Goal: Information Seeking & Learning: Learn about a topic

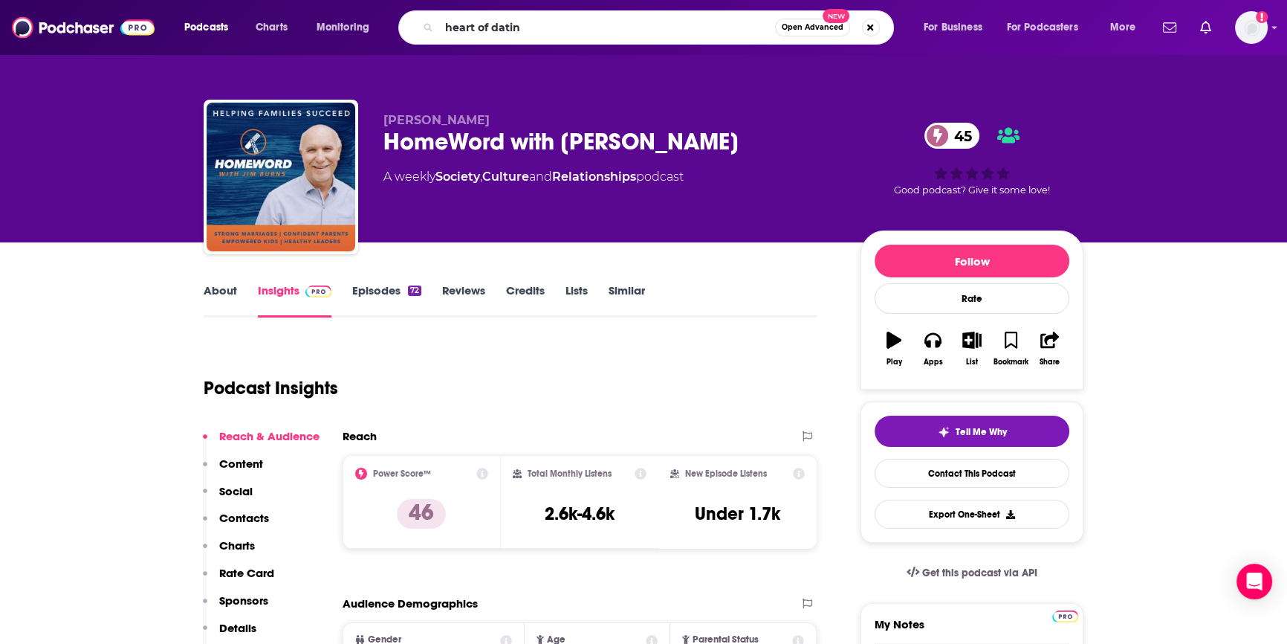
type input "heart of dating"
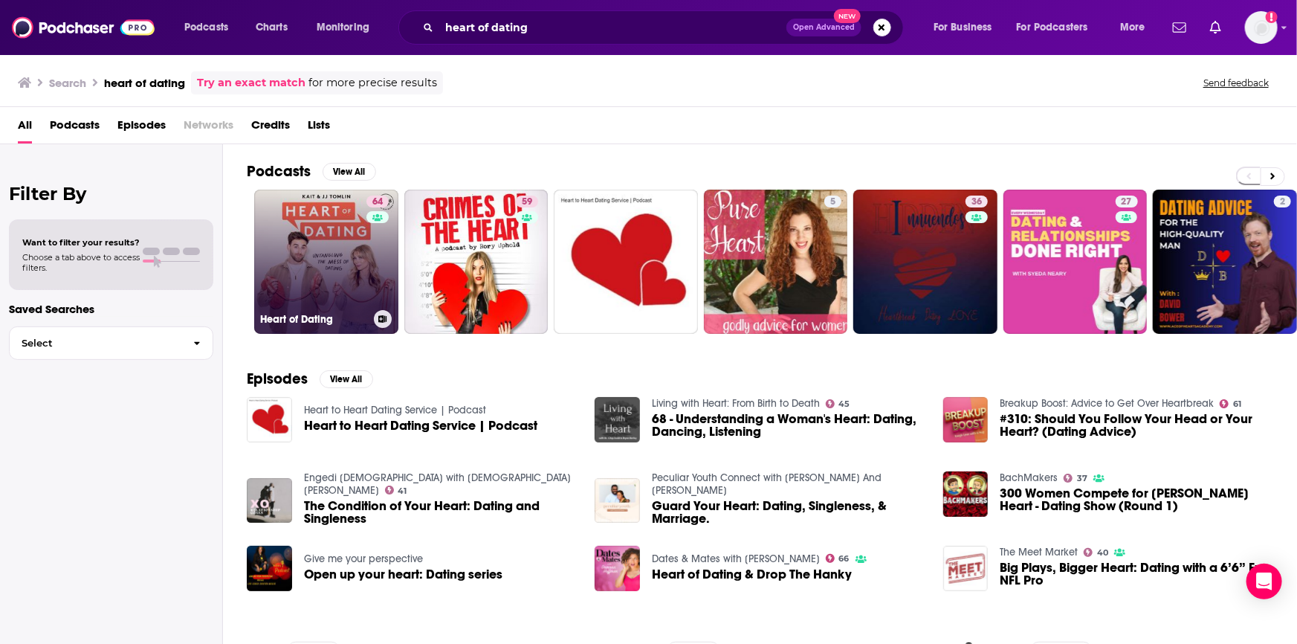
click at [334, 242] on link "64 Heart of Dating" at bounding box center [326, 261] width 144 height 144
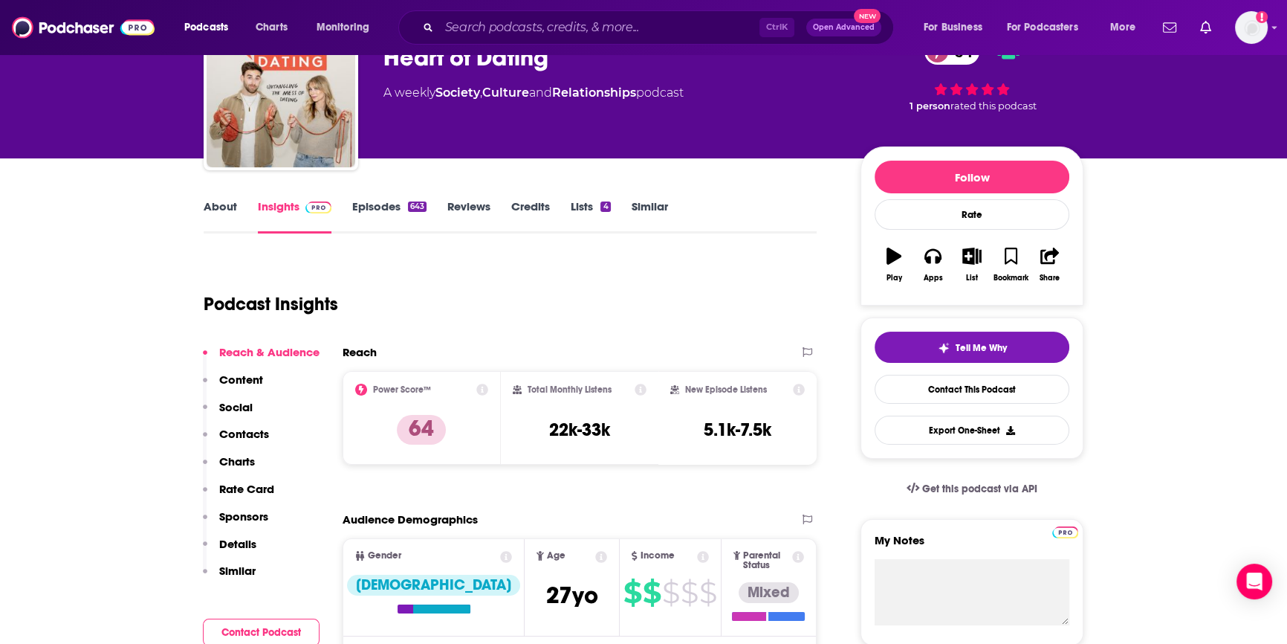
scroll to position [67, 0]
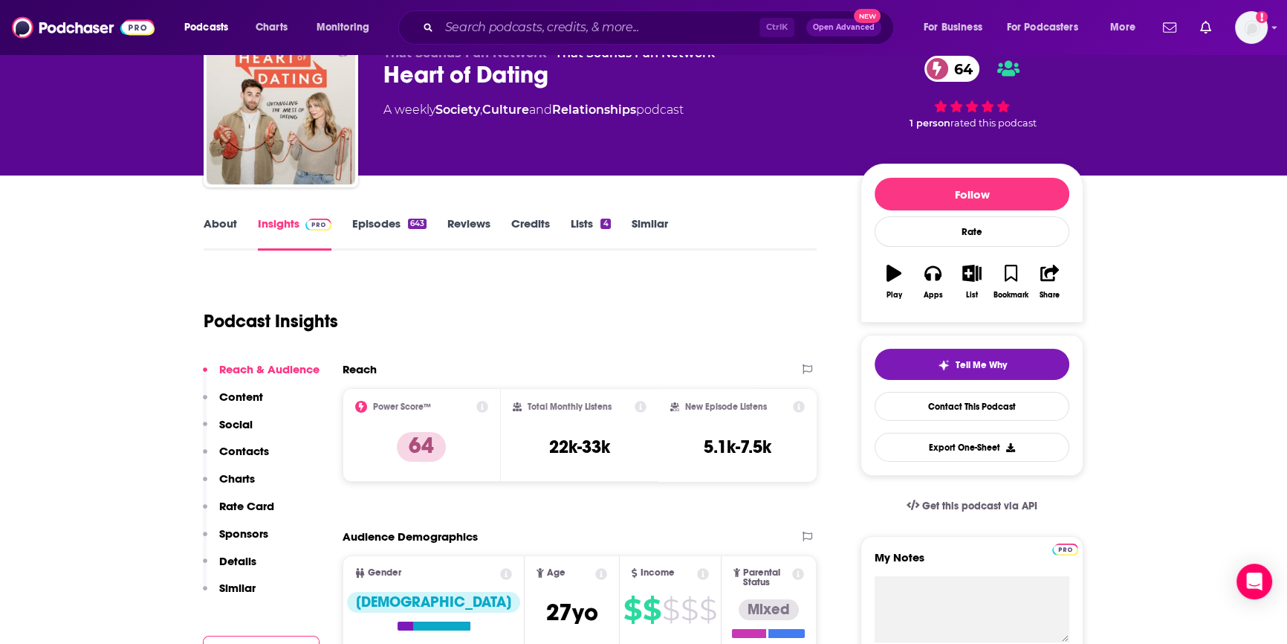
click at [282, 222] on link "Insights" at bounding box center [295, 233] width 74 height 34
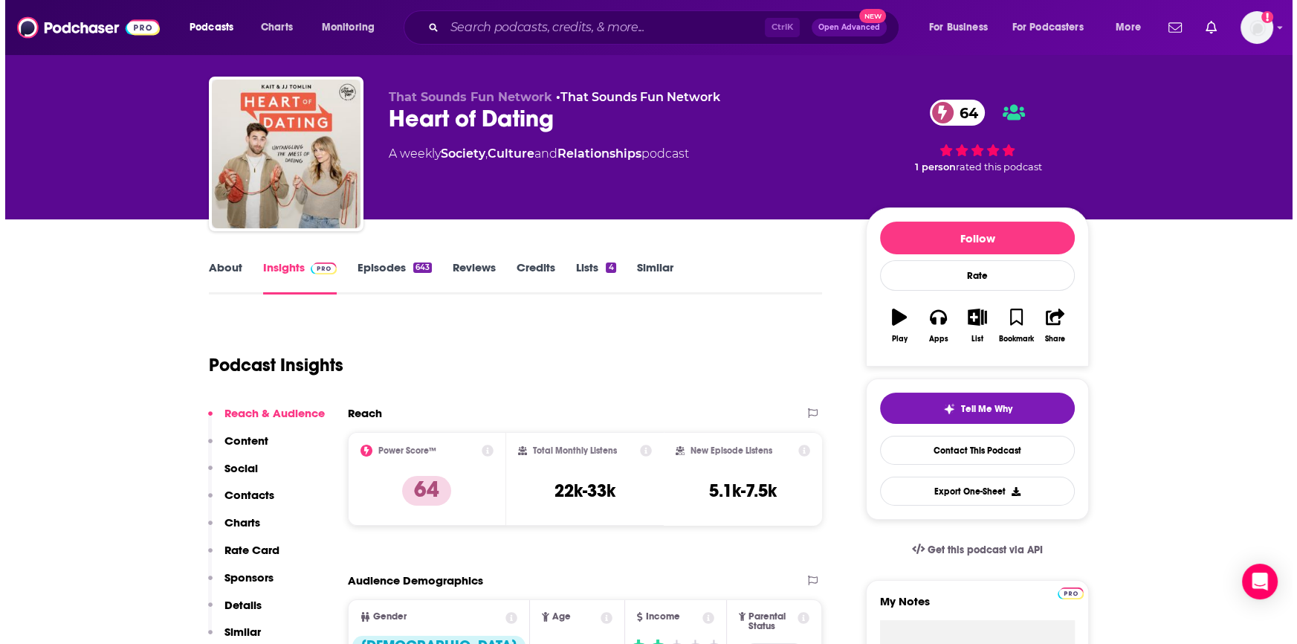
scroll to position [0, 0]
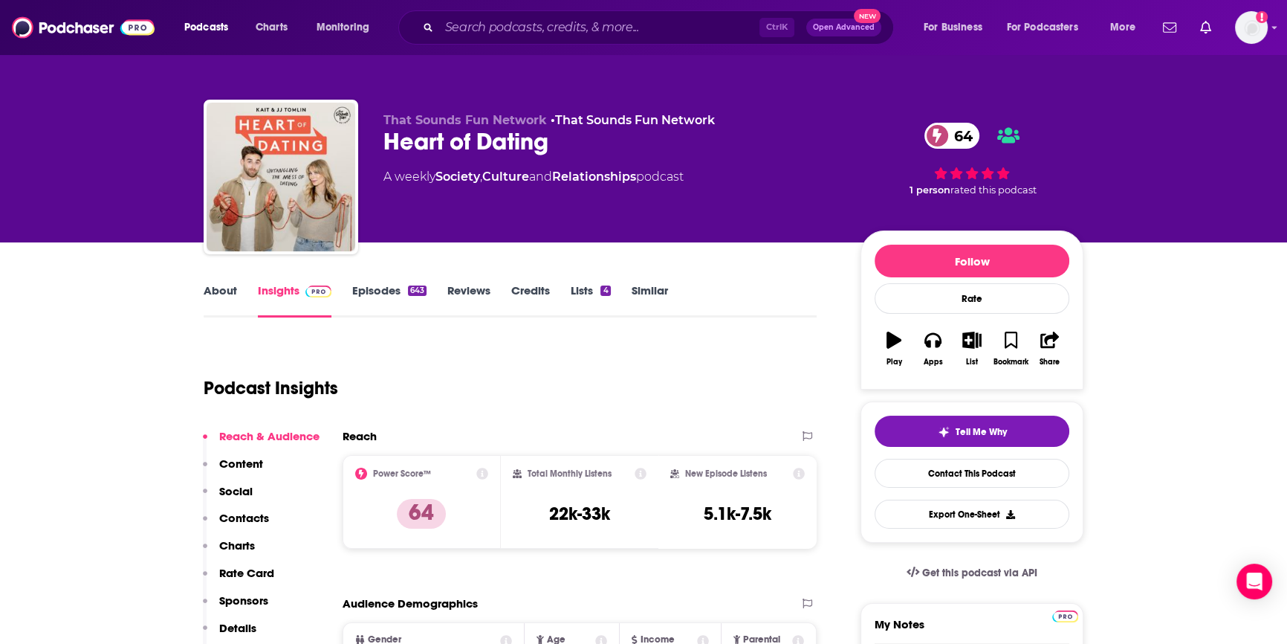
click at [386, 291] on link "Episodes 643" at bounding box center [389, 300] width 74 height 34
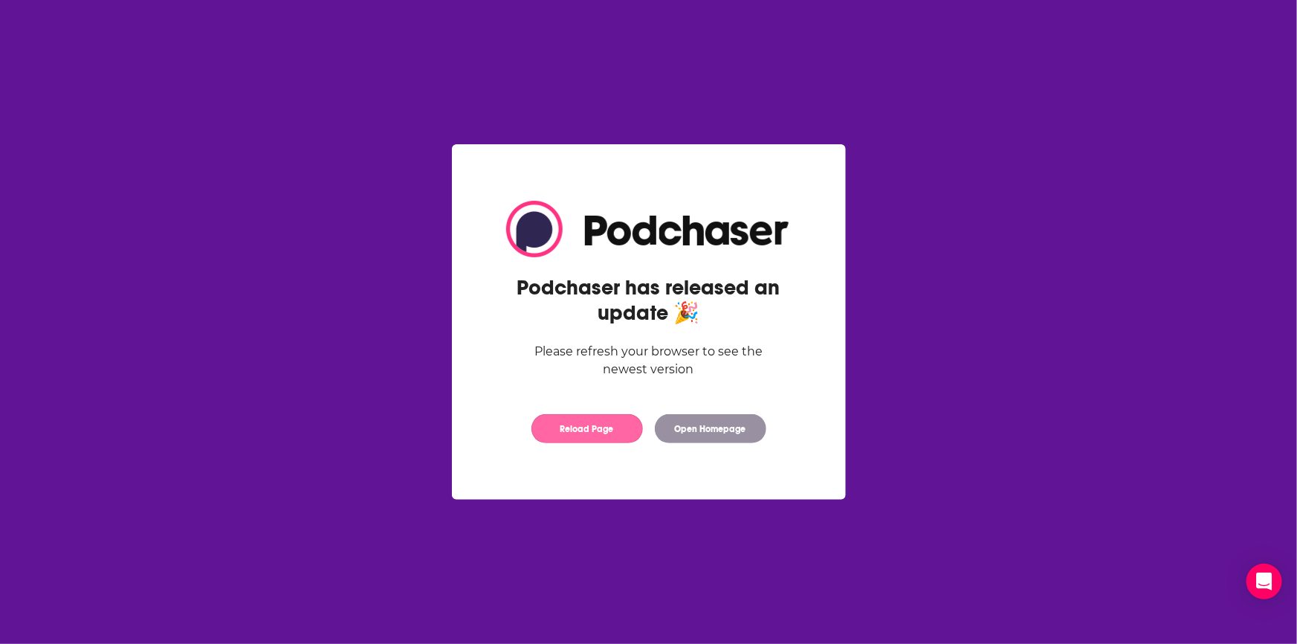
click at [620, 430] on button "Reload Page" at bounding box center [586, 428] width 111 height 29
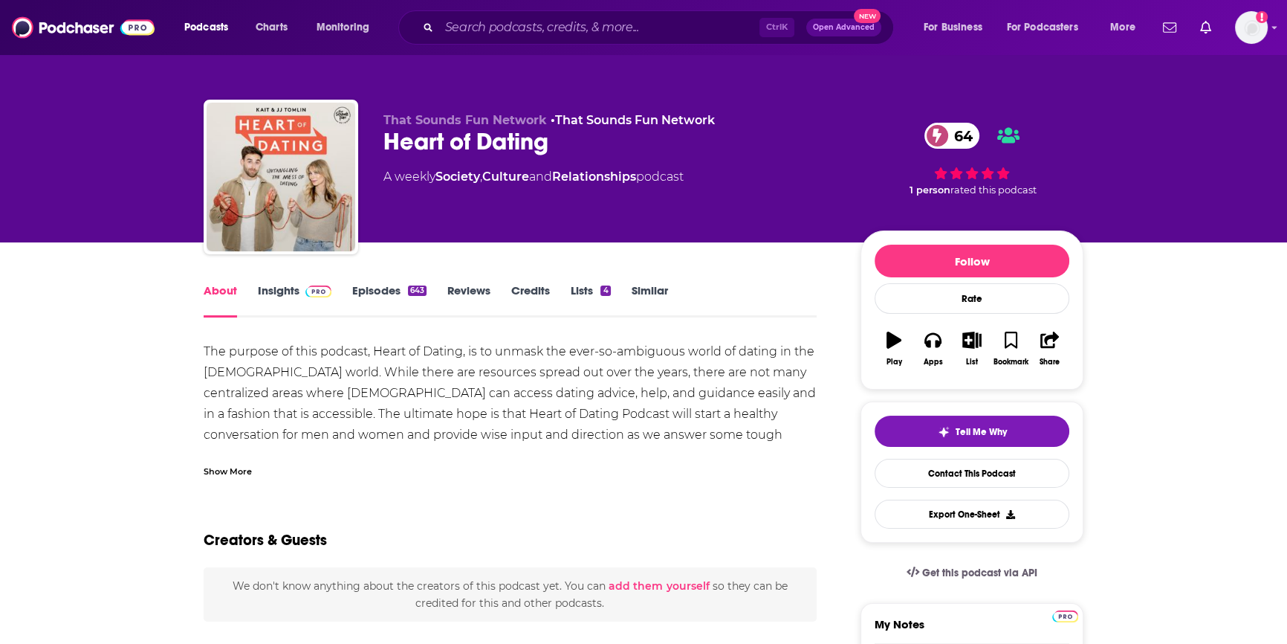
click at [227, 467] on div "Show More" at bounding box center [228, 470] width 48 height 14
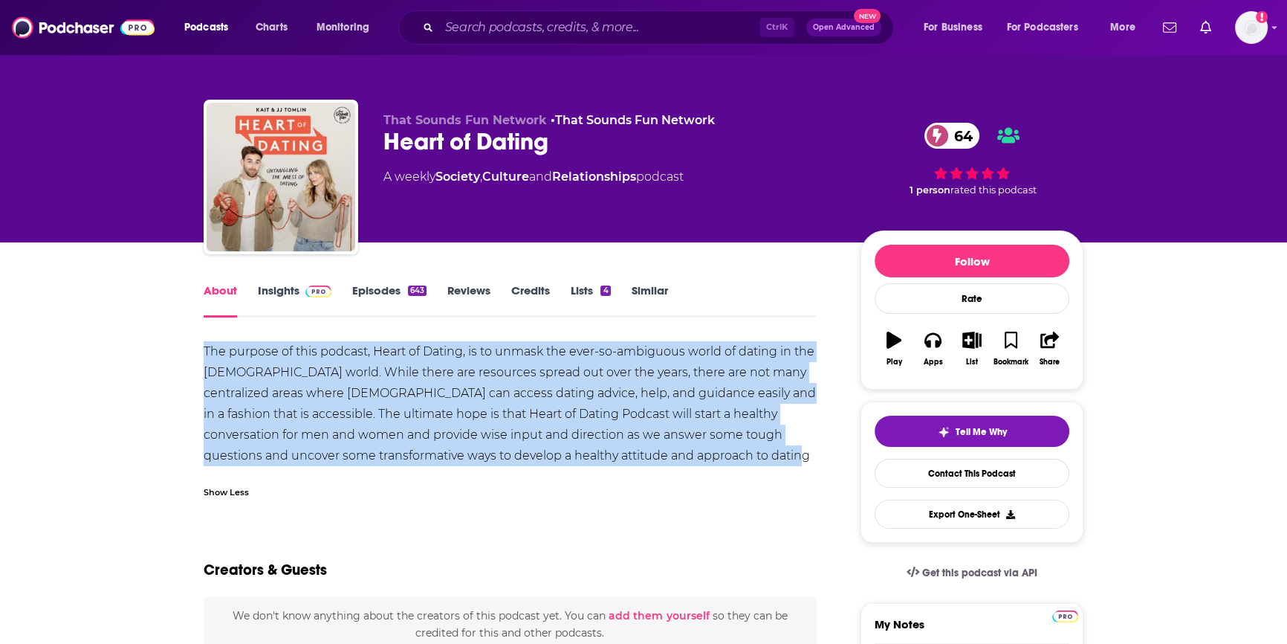
drag, startPoint x: 762, startPoint y: 453, endPoint x: 187, endPoint y: 358, distance: 583.6
copy div "The purpose of this podcast, Heart of Dating, is to unmask the ever-so-ambiguou…"
click at [282, 285] on link "Insights" at bounding box center [295, 300] width 74 height 34
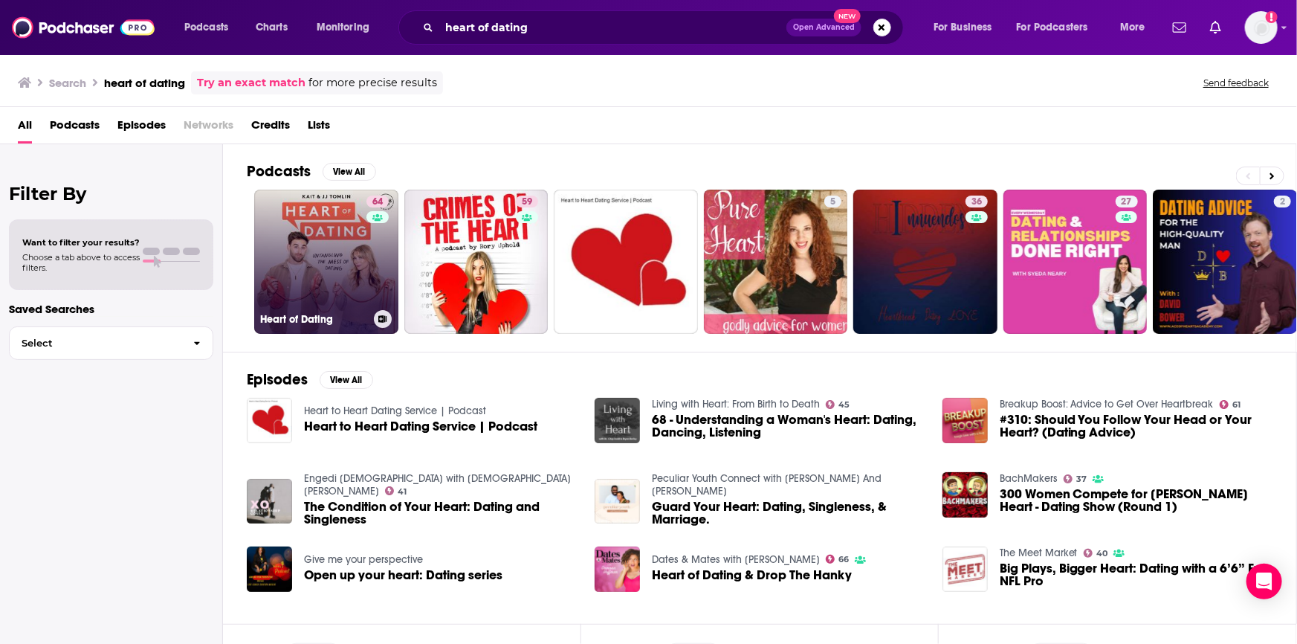
click at [316, 232] on link "64 Heart of Dating" at bounding box center [326, 261] width 144 height 144
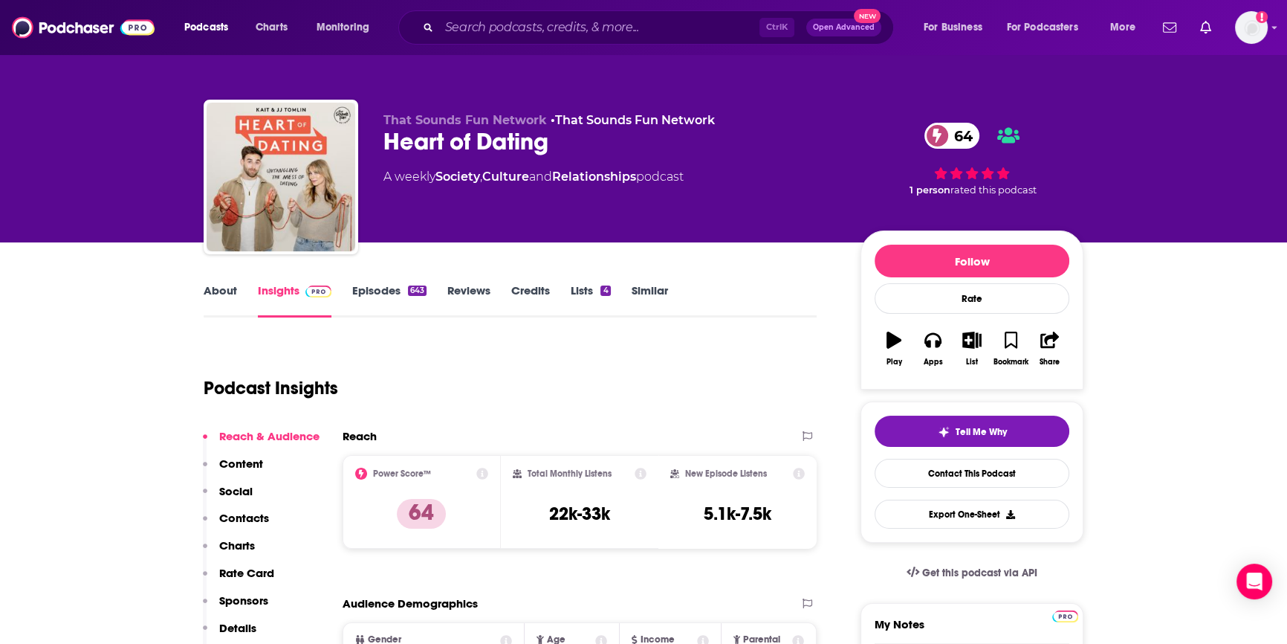
click at [371, 291] on link "Episodes 643" at bounding box center [389, 300] width 74 height 34
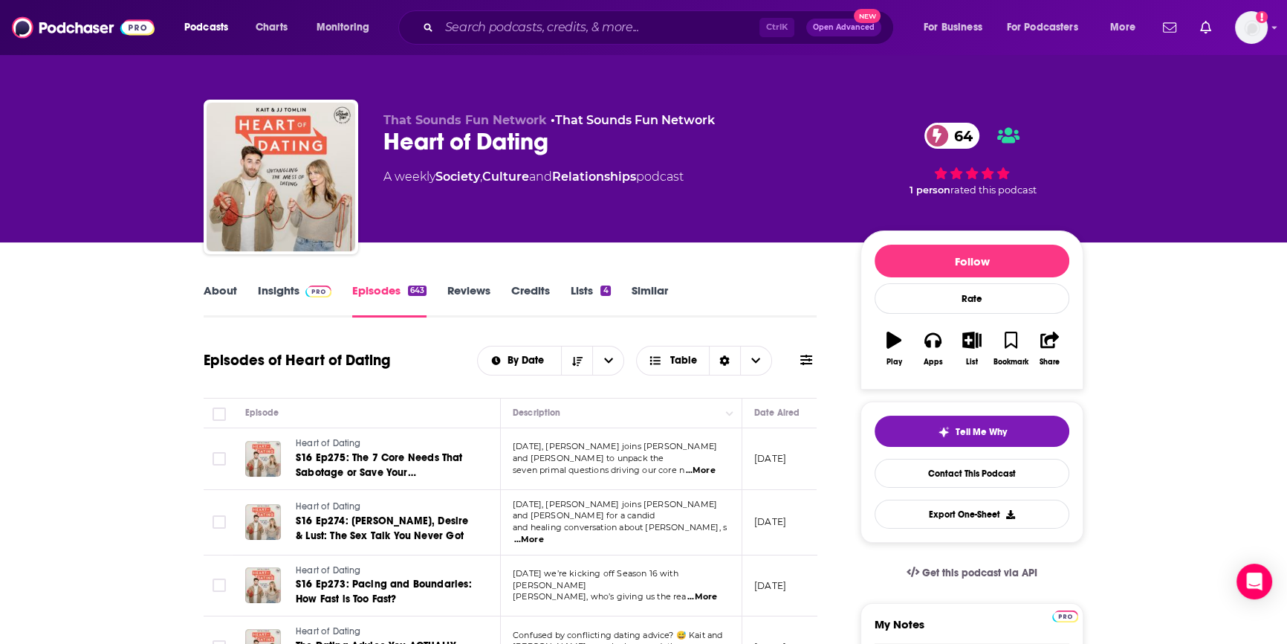
scroll to position [134, 0]
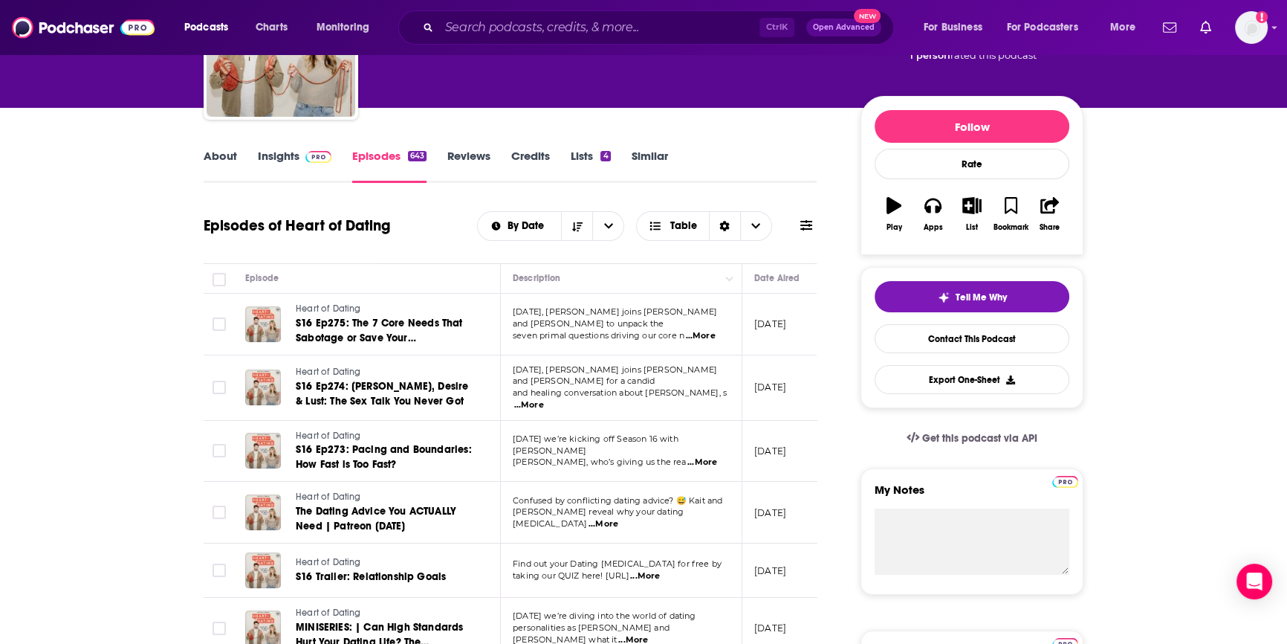
click at [704, 331] on span "...More" at bounding box center [701, 336] width 30 height 12
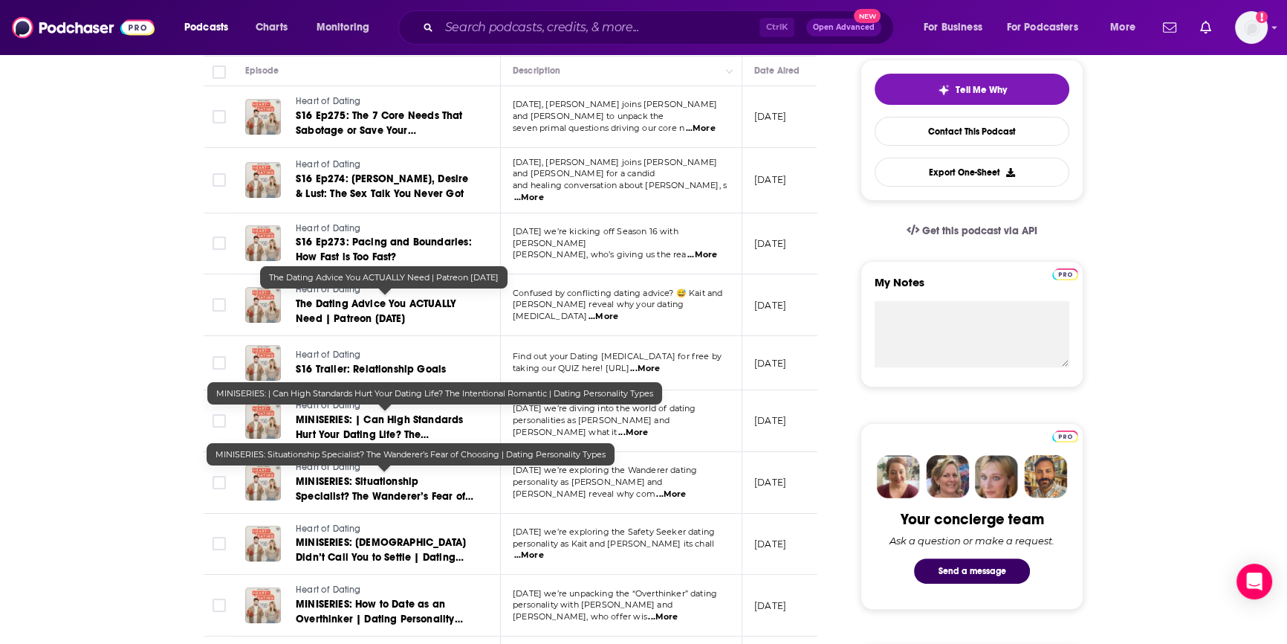
scroll to position [67, 0]
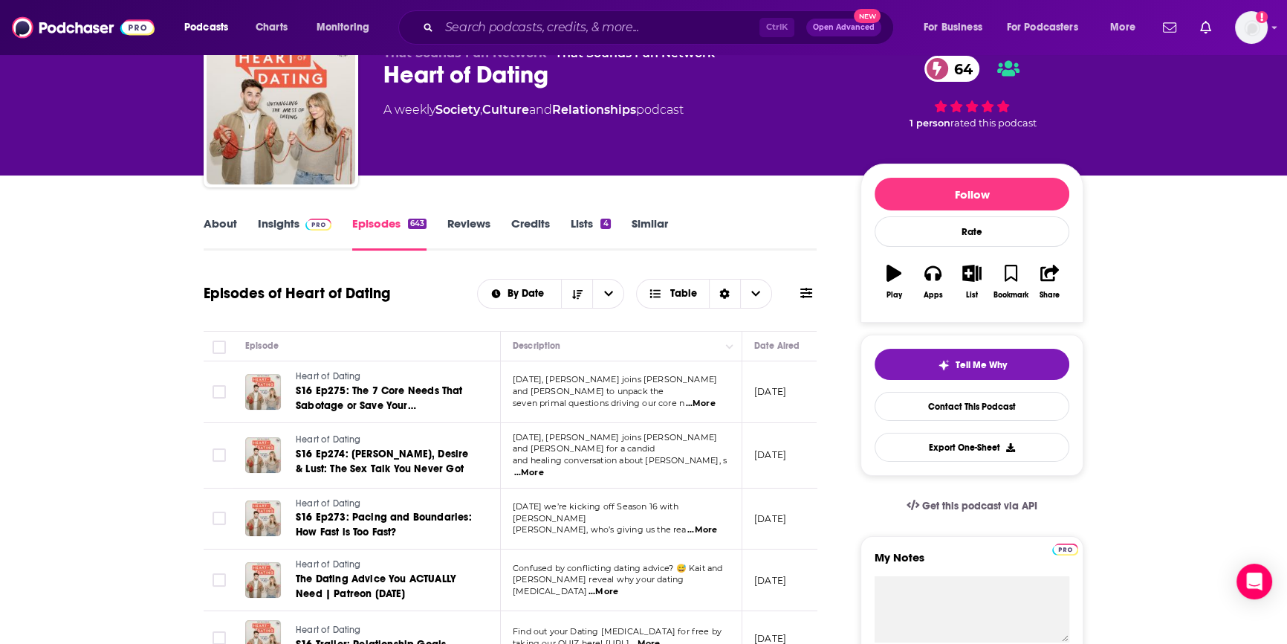
click at [768, 385] on p "September 17, 2025" at bounding box center [770, 391] width 32 height 13
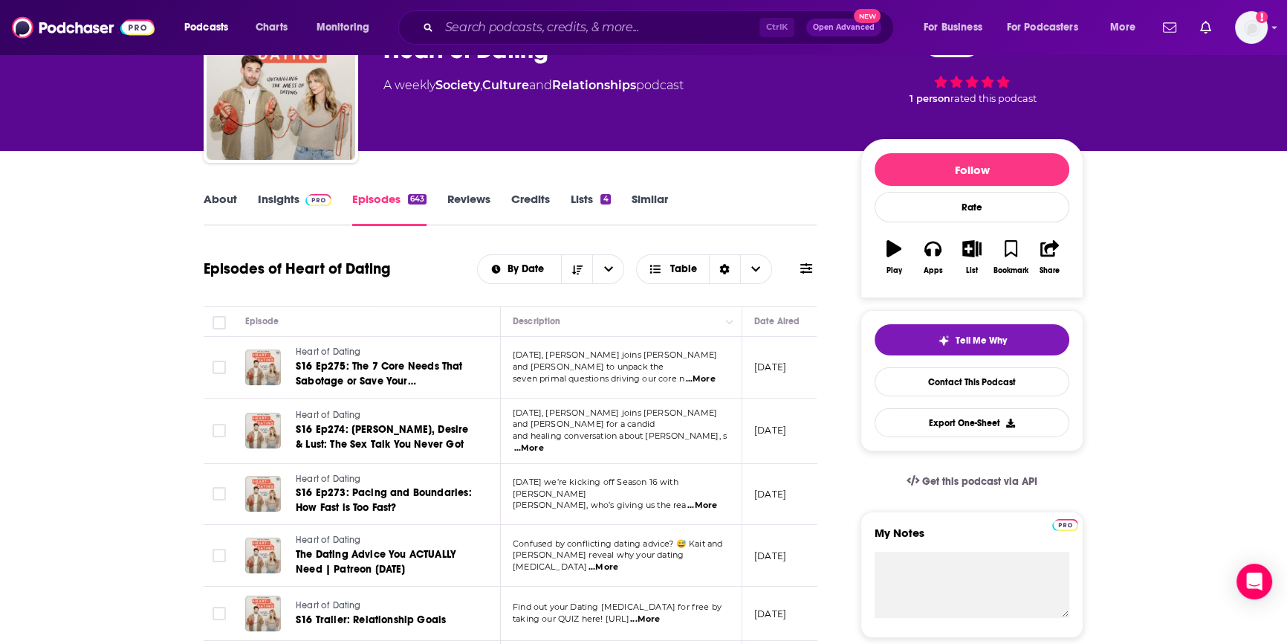
scroll to position [134, 0]
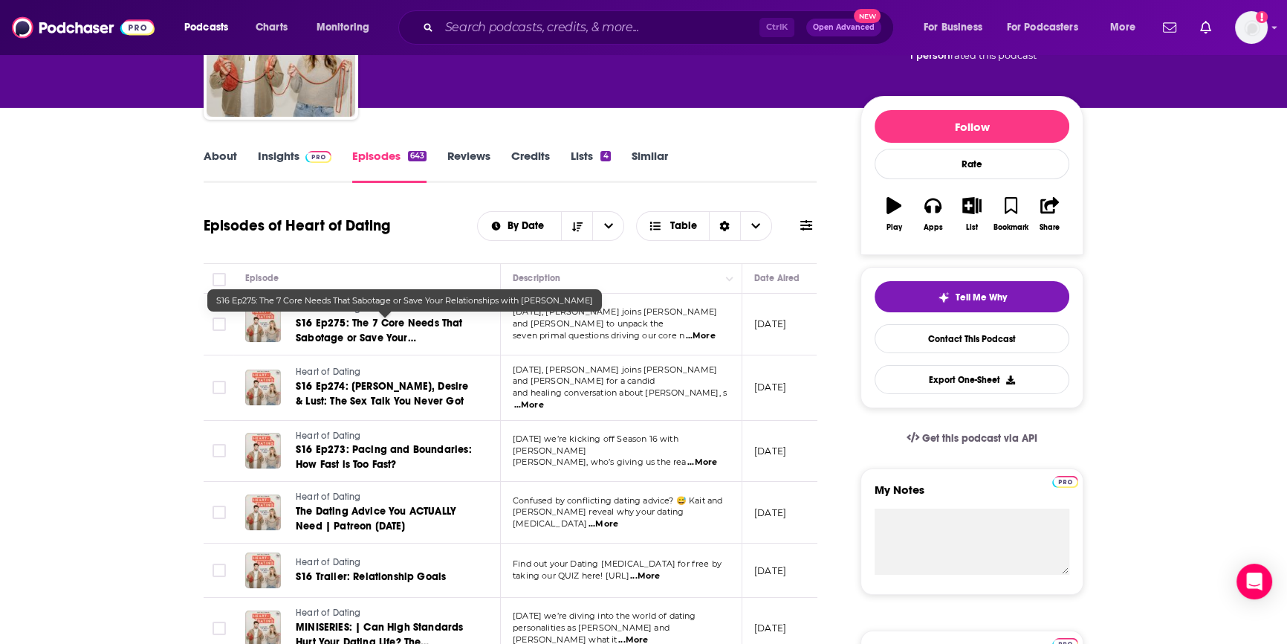
click at [334, 331] on span "S16 Ep275: The 7 Core Needs That Sabotage or Save Your Relationships with [PERS…" at bounding box center [382, 338] width 172 height 42
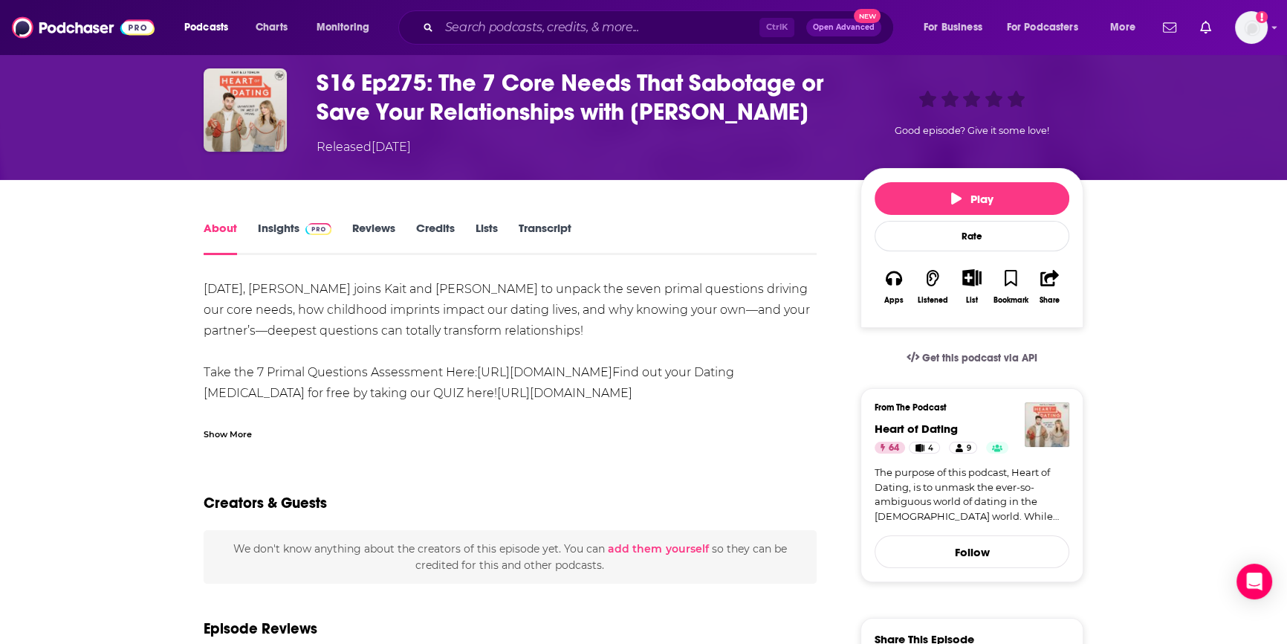
scroll to position [134, 0]
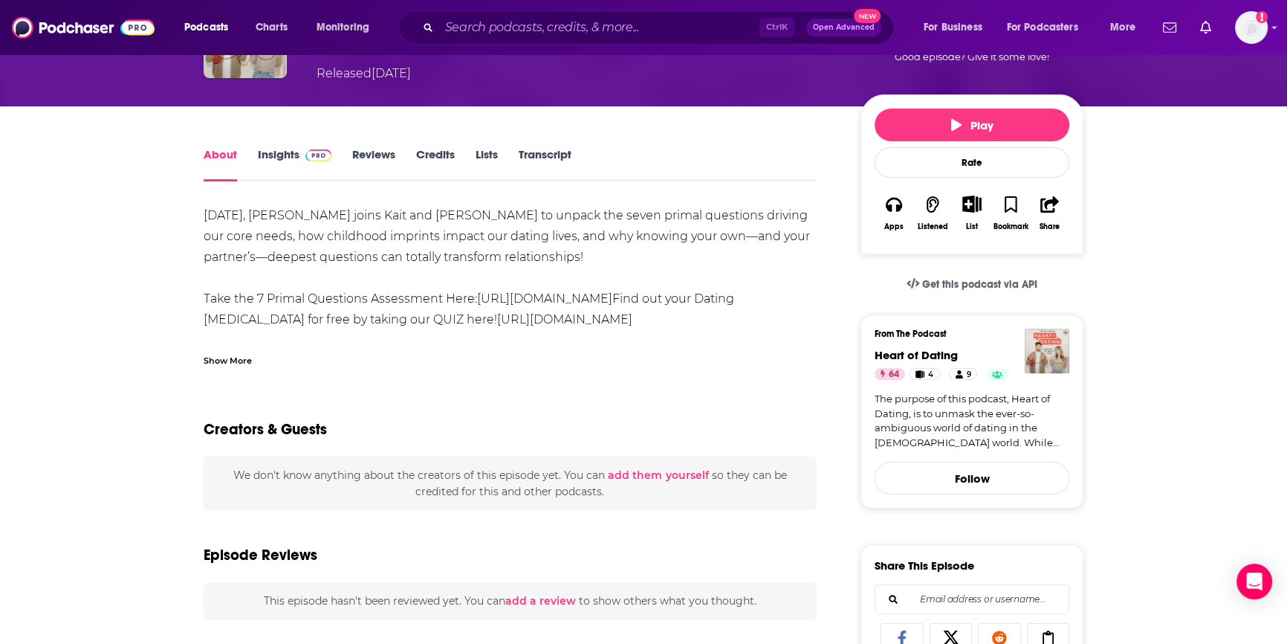
click at [282, 153] on link "Insights" at bounding box center [295, 164] width 74 height 34
